Goal: Use online tool/utility: Utilize a website feature to perform a specific function

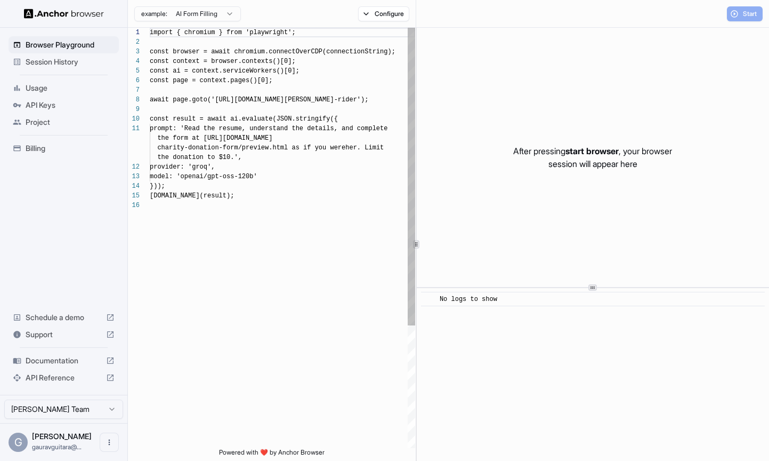
scroll to position [96, 0]
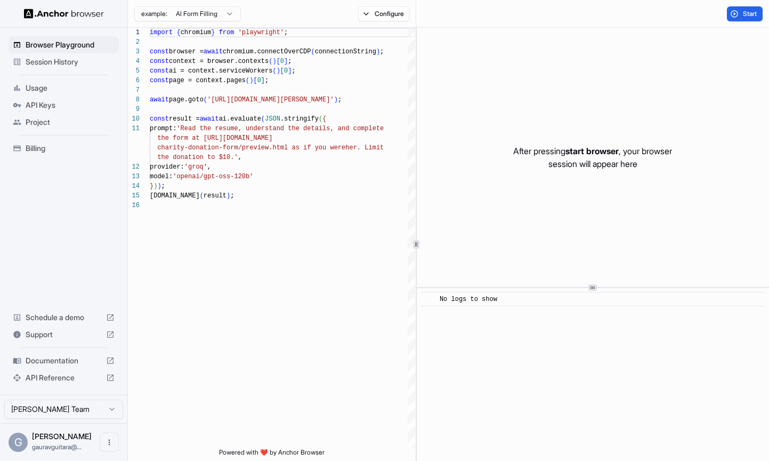
click at [76, 59] on span "Session History" at bounding box center [70, 61] width 89 height 11
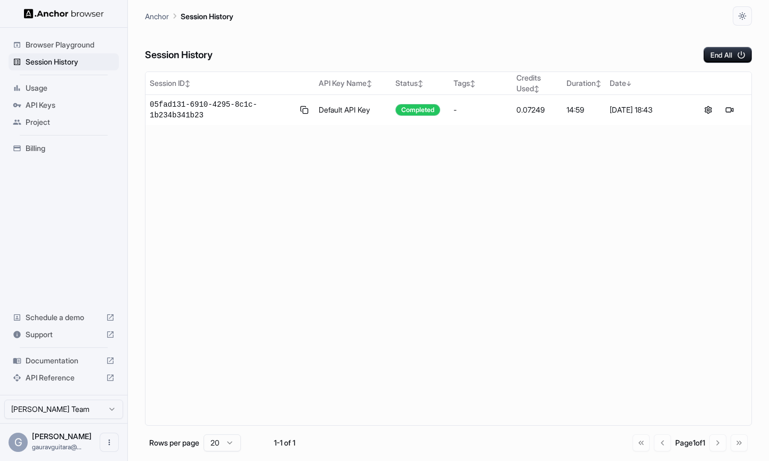
click at [82, 43] on span "Browser Playground" at bounding box center [70, 44] width 89 height 11
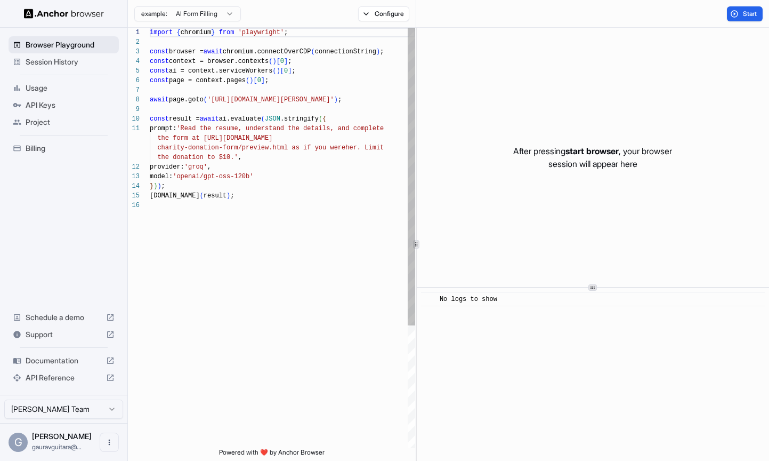
scroll to position [96, 0]
click at [61, 89] on span "Usage" at bounding box center [70, 88] width 89 height 11
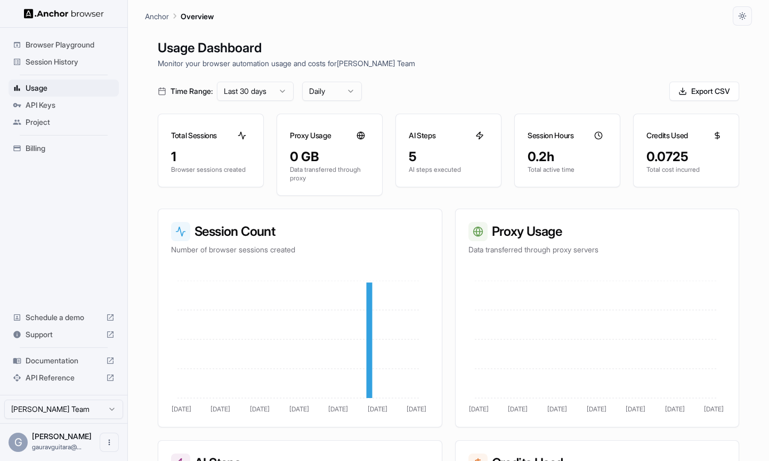
click at [64, 104] on span "API Keys" at bounding box center [70, 105] width 89 height 11
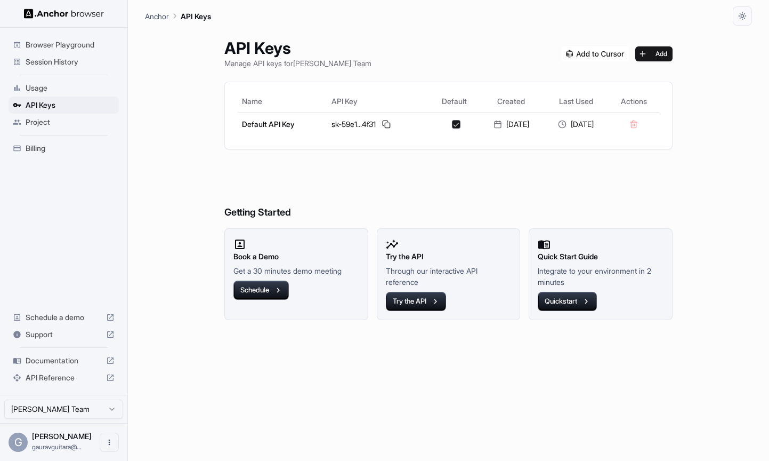
click at [66, 130] on div "Project" at bounding box center [64, 122] width 110 height 17
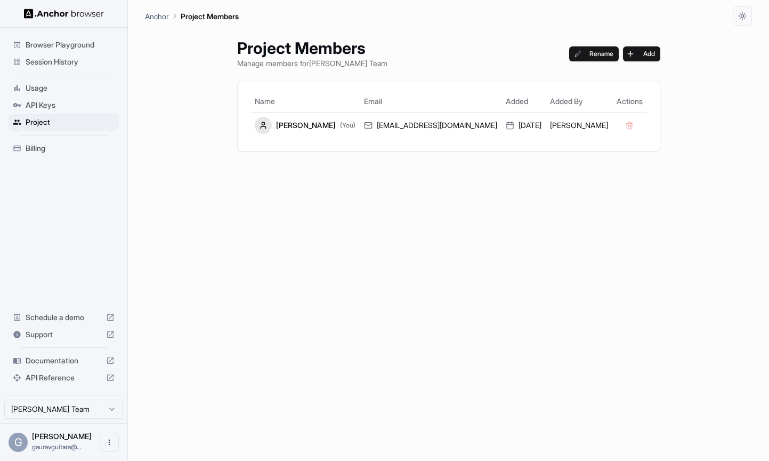
click at [58, 359] on span "Documentation" at bounding box center [64, 360] width 76 height 11
click at [83, 99] on div "API Keys" at bounding box center [64, 104] width 110 height 17
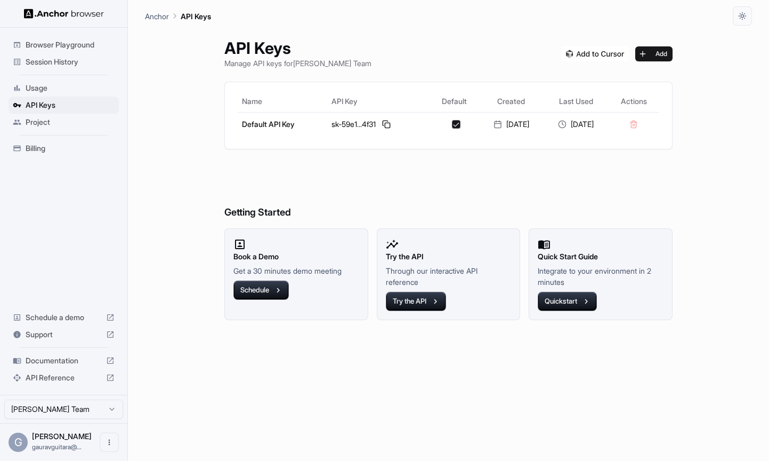
click at [70, 62] on span "Session History" at bounding box center [70, 61] width 89 height 11
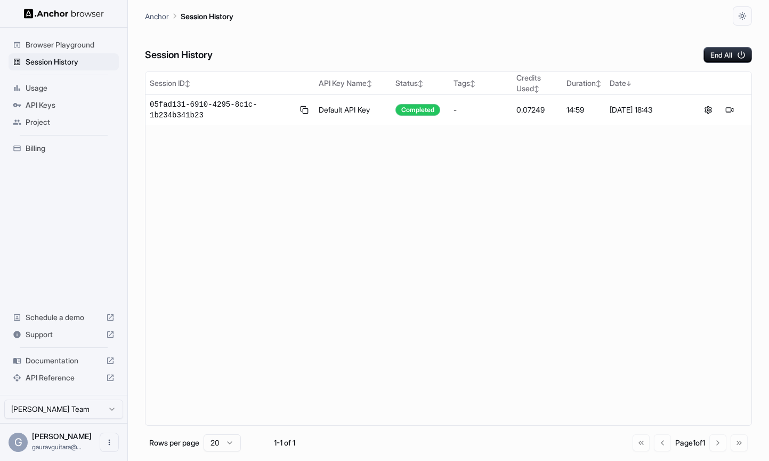
click at [80, 45] on span "Browser Playground" at bounding box center [70, 44] width 89 height 11
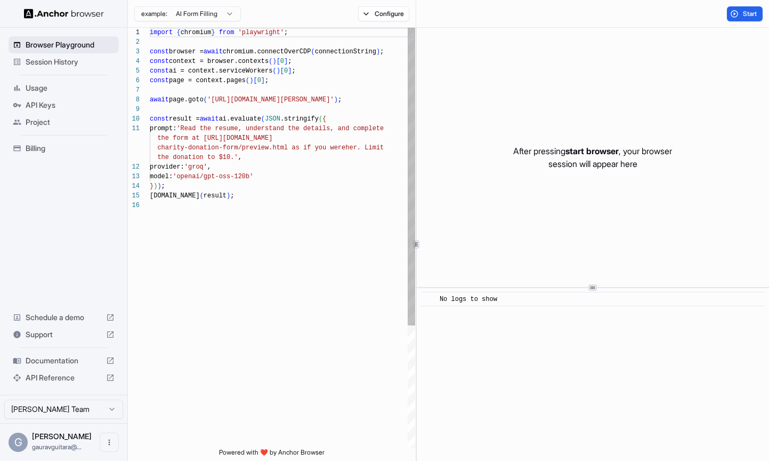
scroll to position [96, 0]
click at [740, 8] on button "Start" at bounding box center [745, 13] width 36 height 15
